Goal: Task Accomplishment & Management: Use online tool/utility

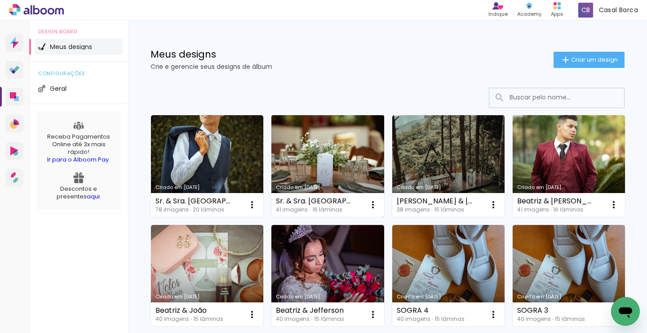
click at [358, 141] on link "Criado em [DATE]" at bounding box center [327, 166] width 112 height 102
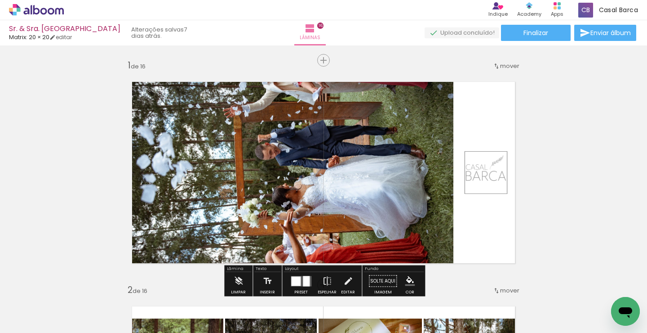
click at [41, 324] on span "Adicionar Fotos" at bounding box center [31, 320] width 27 height 10
click at [0, 0] on input "file" at bounding box center [0, 0] width 0 height 0
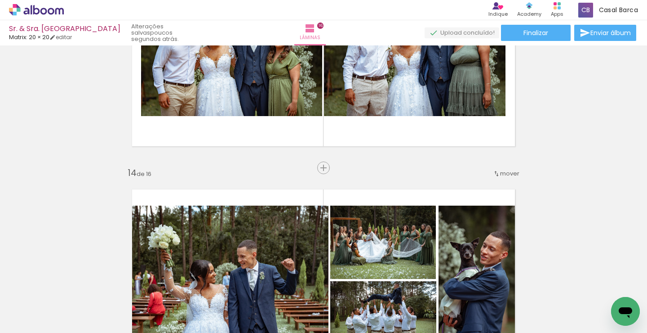
scroll to position [2807, 0]
